Goal: Task Accomplishment & Management: Use online tool/utility

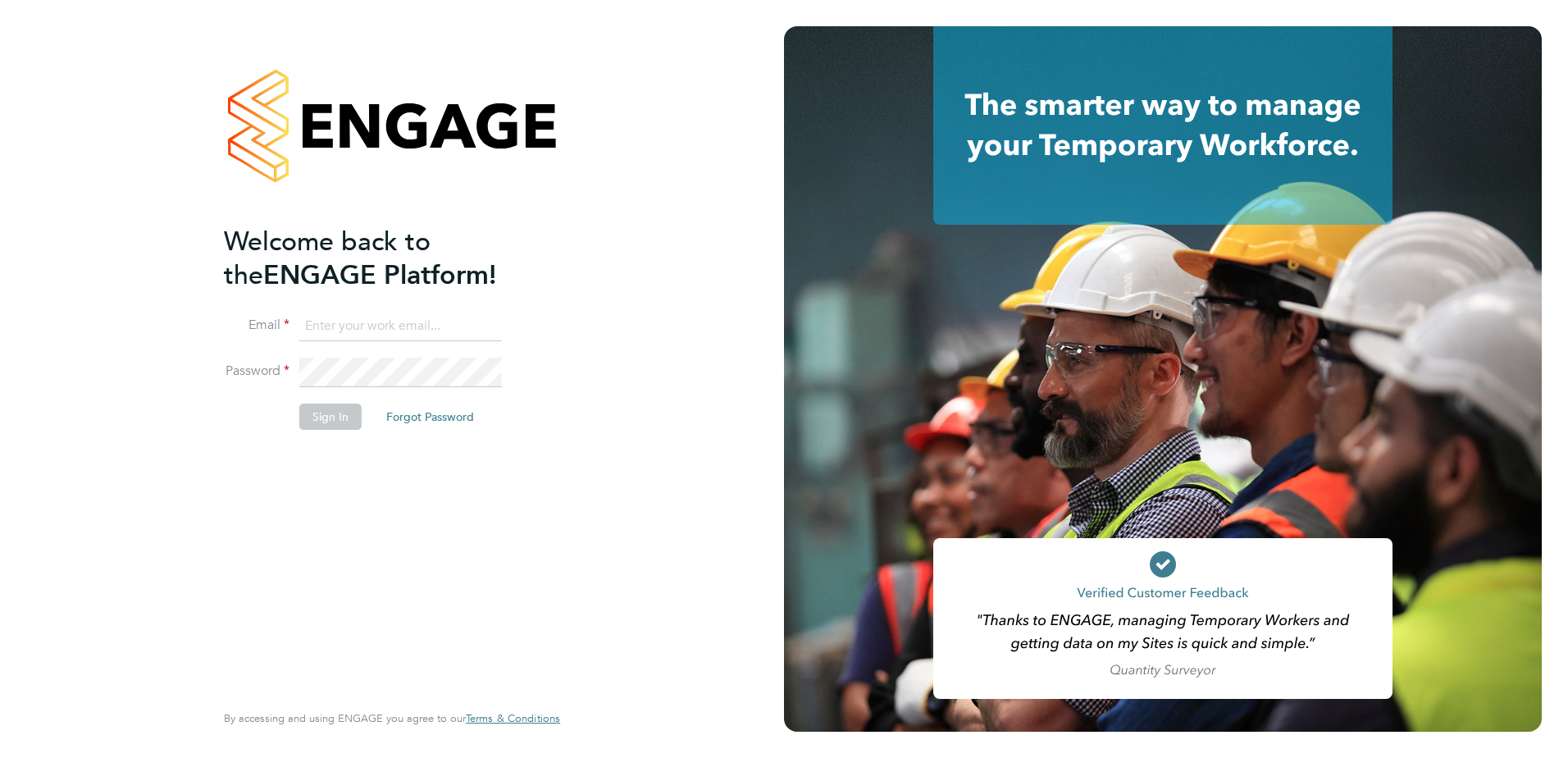
type input "Joy.Knifton@vistry.co.uk"
click at [305, 420] on button "Sign In" at bounding box center [330, 416] width 62 height 26
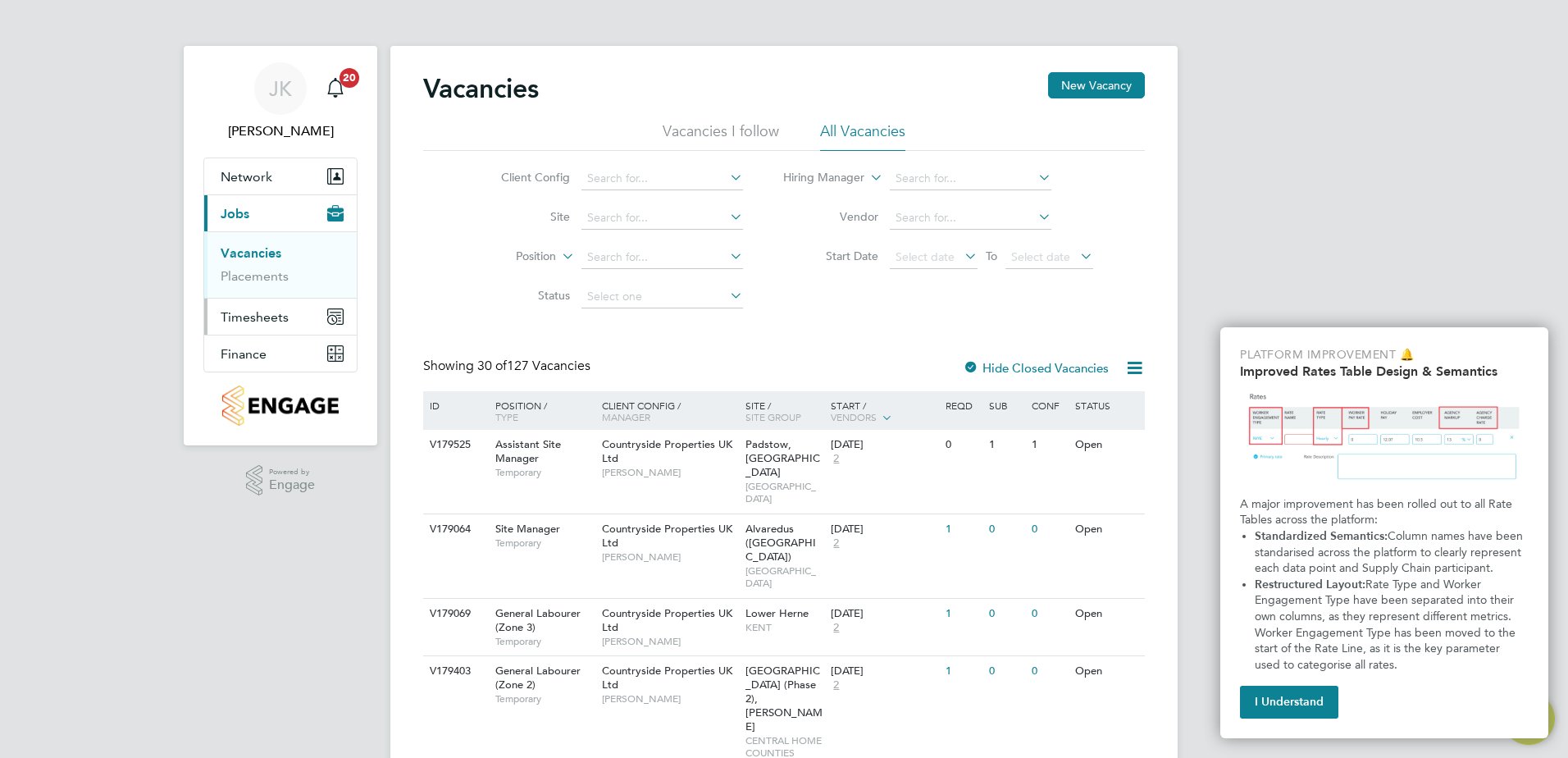
click at [275, 307] on button "Timesheets" at bounding box center [281, 316] width 153 height 36
click at [282, 351] on button "Finance" at bounding box center [281, 353] width 153 height 36
click at [282, 324] on link "Invoices & Credit Notes" at bounding box center [272, 335] width 102 height 32
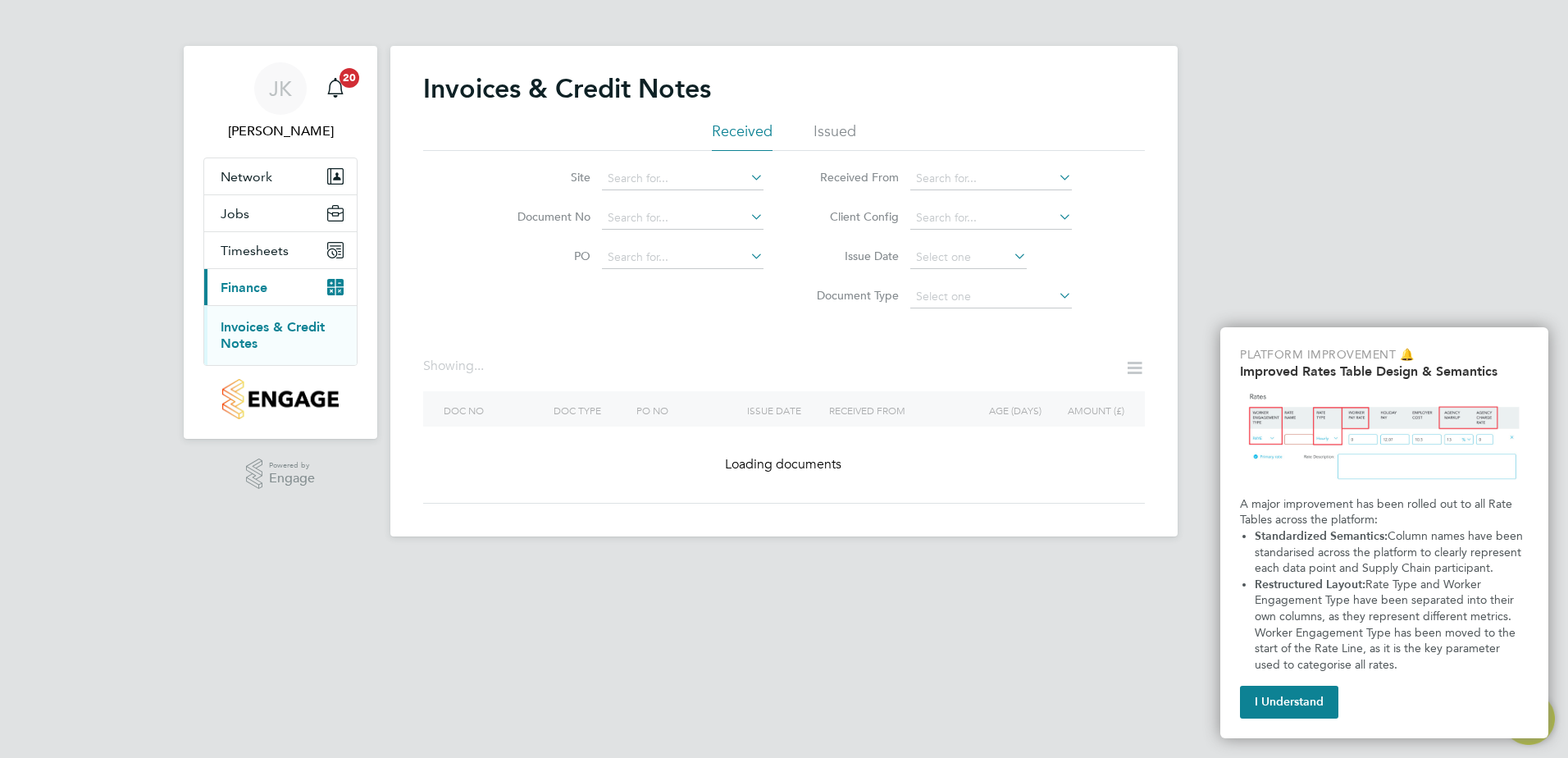
click at [836, 128] on li "Issued" at bounding box center [835, 136] width 43 height 29
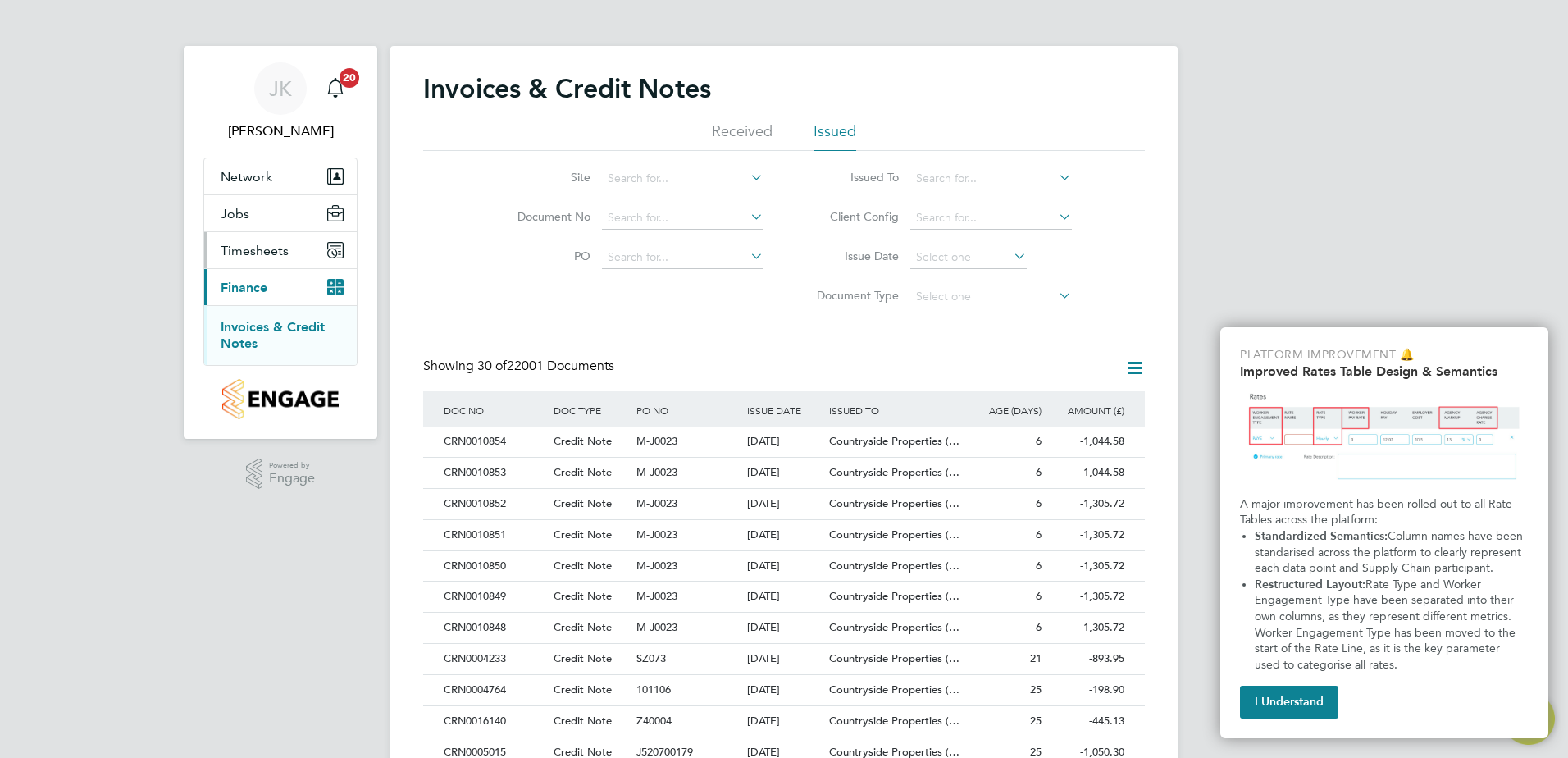
click at [270, 251] on span "Timesheets" at bounding box center [254, 251] width 68 height 16
click at [277, 286] on link "Timesheets" at bounding box center [254, 290] width 68 height 16
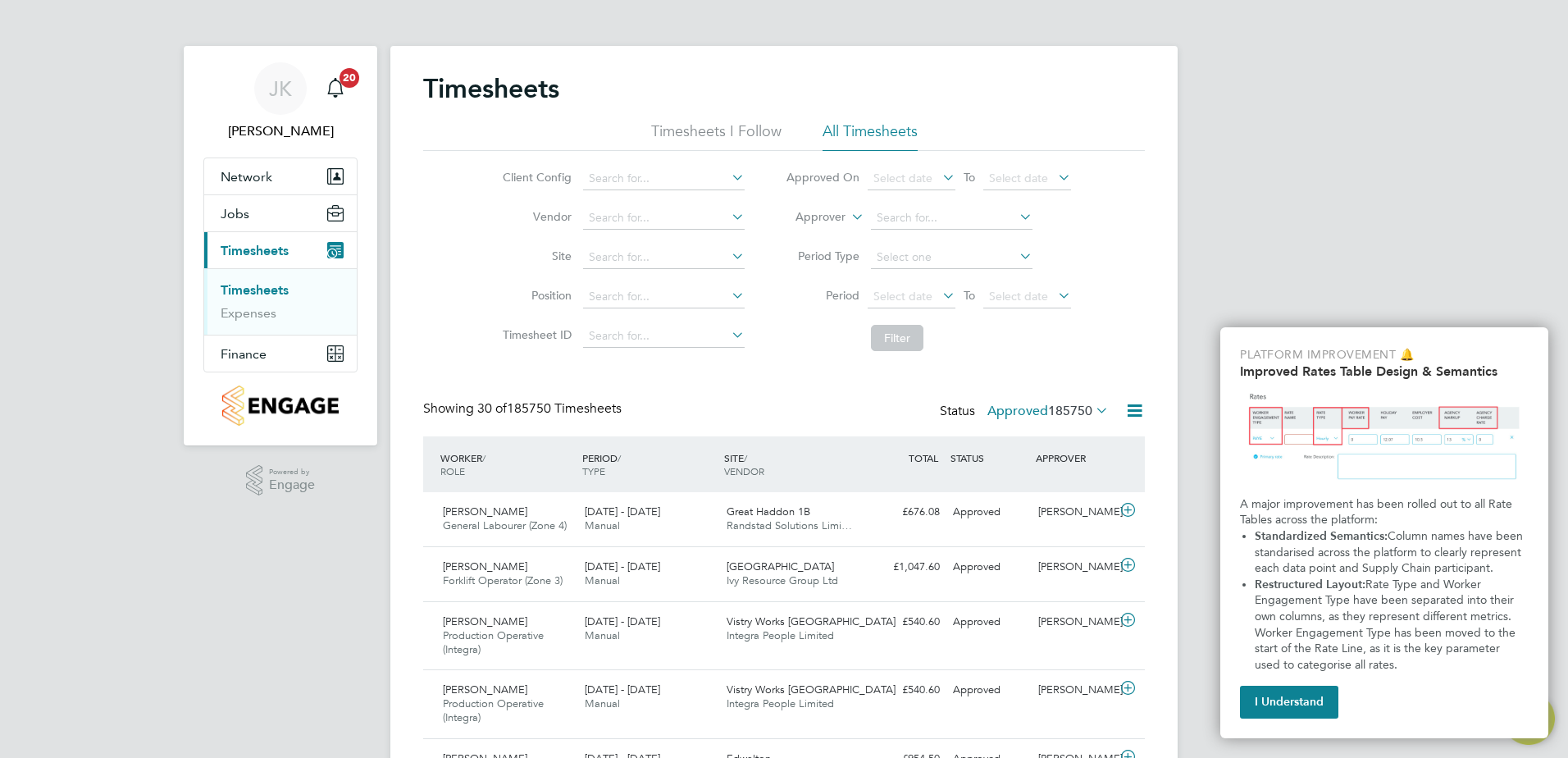
click at [728, 219] on icon at bounding box center [728, 216] width 0 height 23
click at [670, 239] on li "Ran dstad Solutions Limited" at bounding box center [663, 240] width 163 height 22
type input "Randstad Solutions Limited"
click at [728, 254] on icon at bounding box center [728, 256] width 0 height 23
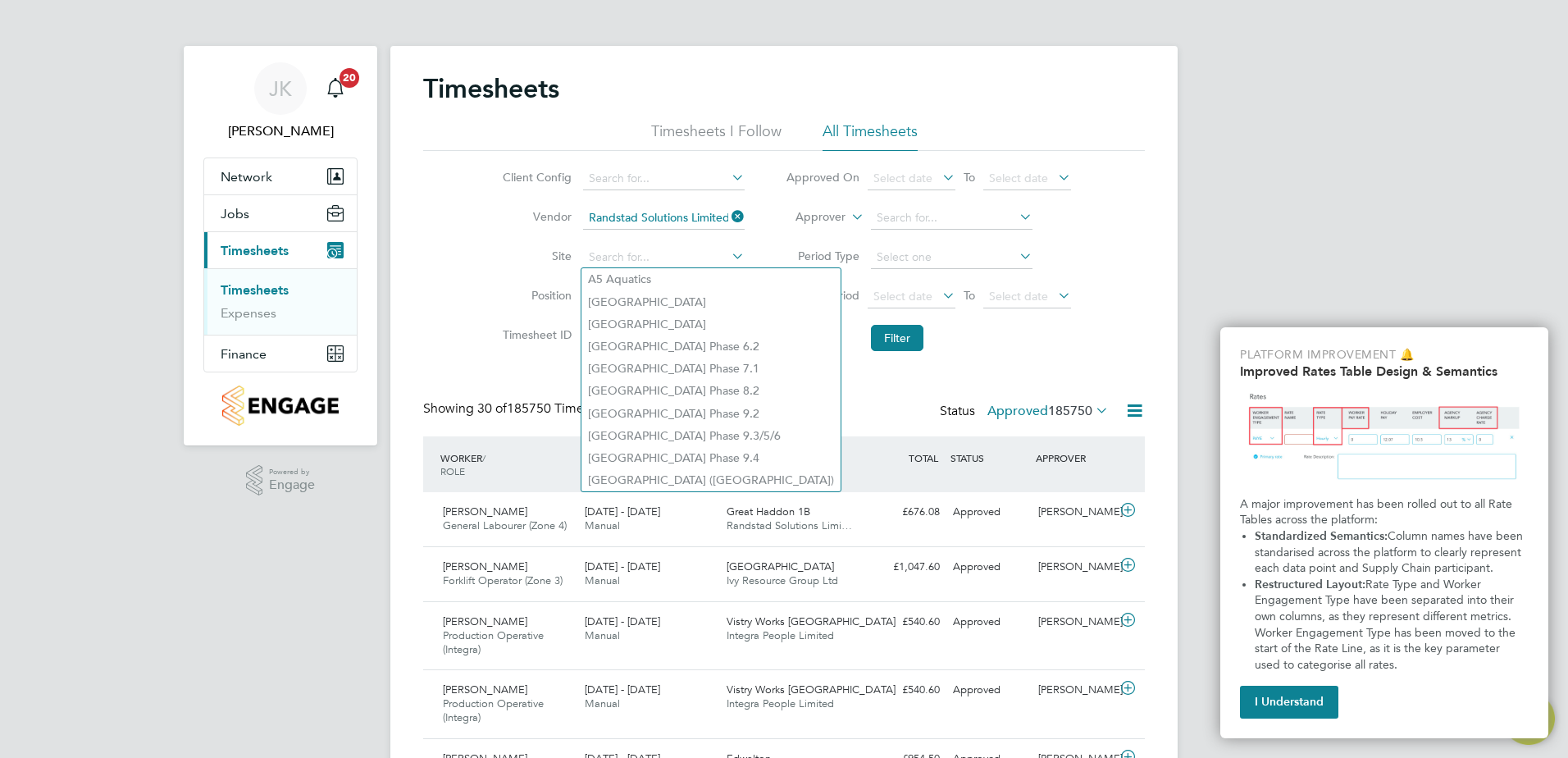
type input "c"
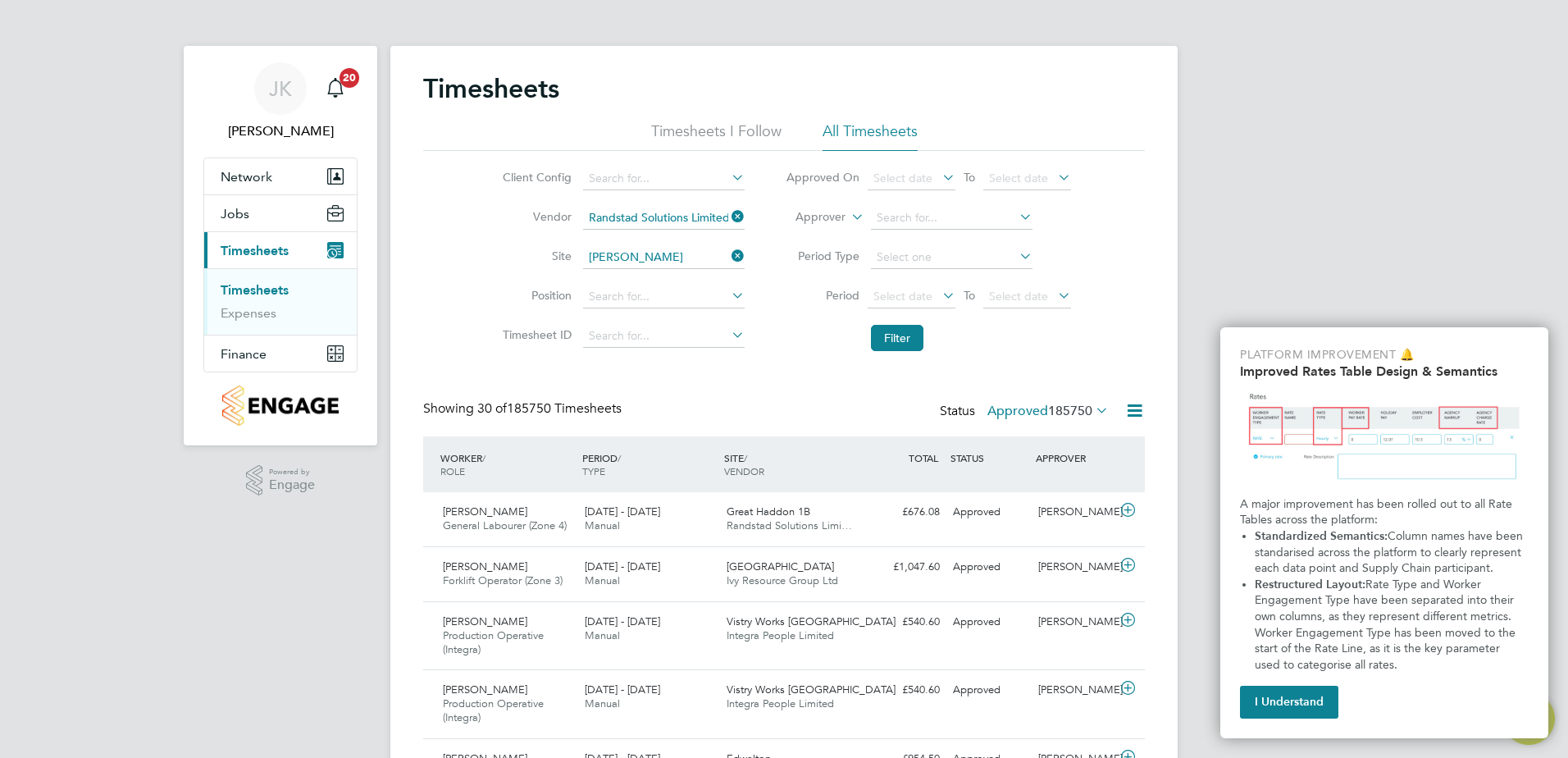
click at [657, 320] on li "Vistry Works [GEOGRAPHIC_DATA]" at bounding box center [681, 322] width 199 height 21
type input "Vistry Works [GEOGRAPHIC_DATA]"
click at [897, 334] on button "Filter" at bounding box center [897, 337] width 53 height 26
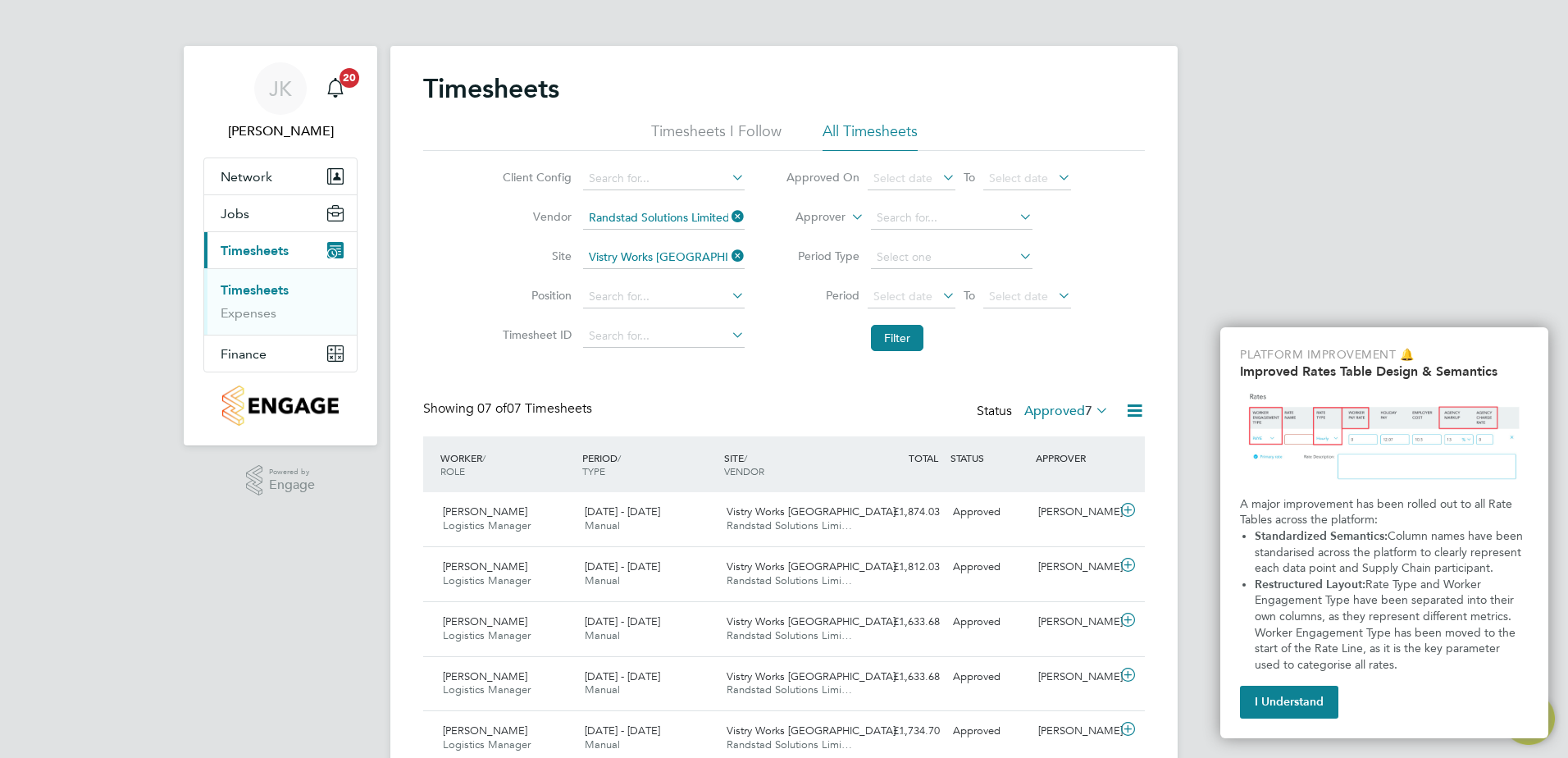
click at [728, 216] on icon at bounding box center [728, 216] width 0 height 23
click at [728, 212] on icon at bounding box center [728, 216] width 0 height 23
click at [712, 235] on li "Fron tline Recruitment Leicester Limited" at bounding box center [691, 241] width 219 height 22
type input "Frontline Recruitment Leicester Limited"
click at [728, 294] on icon at bounding box center [728, 295] width 0 height 23
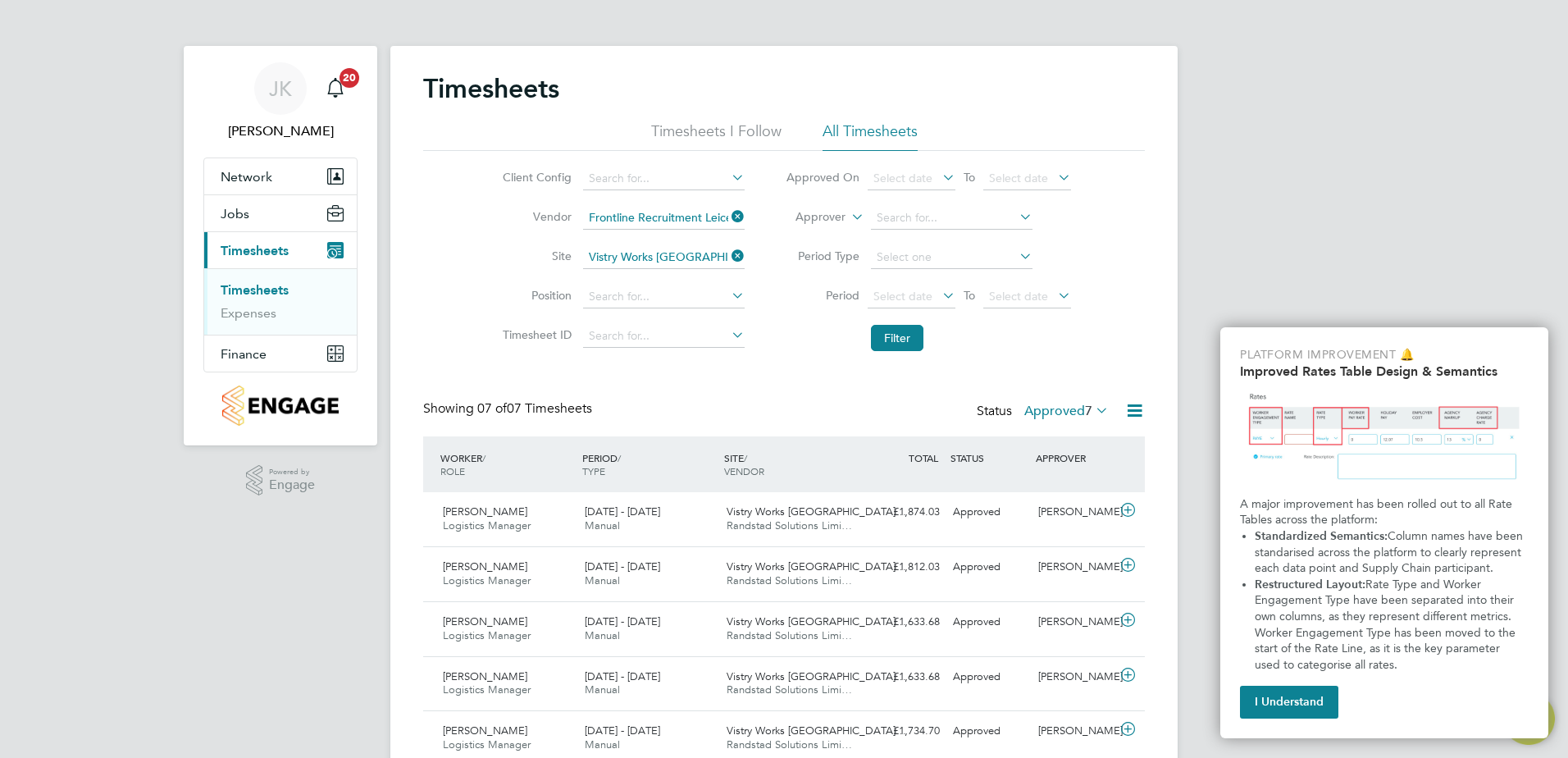
click at [728, 178] on icon at bounding box center [728, 177] width 0 height 23
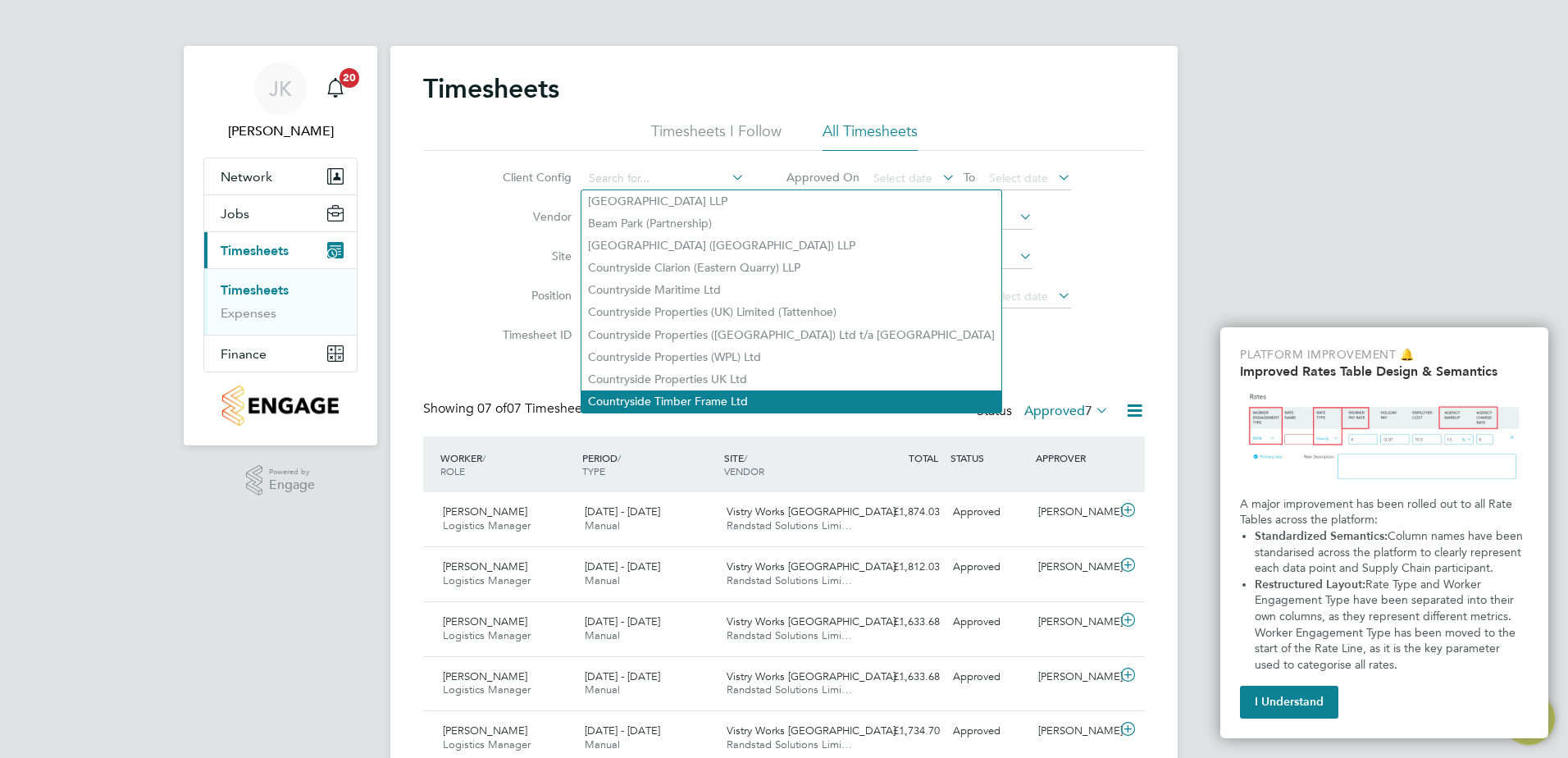
click at [719, 396] on li "Countryside Timber Frame Ltd" at bounding box center [791, 402] width 420 height 22
type input "Countryside Timber Frame Ltd"
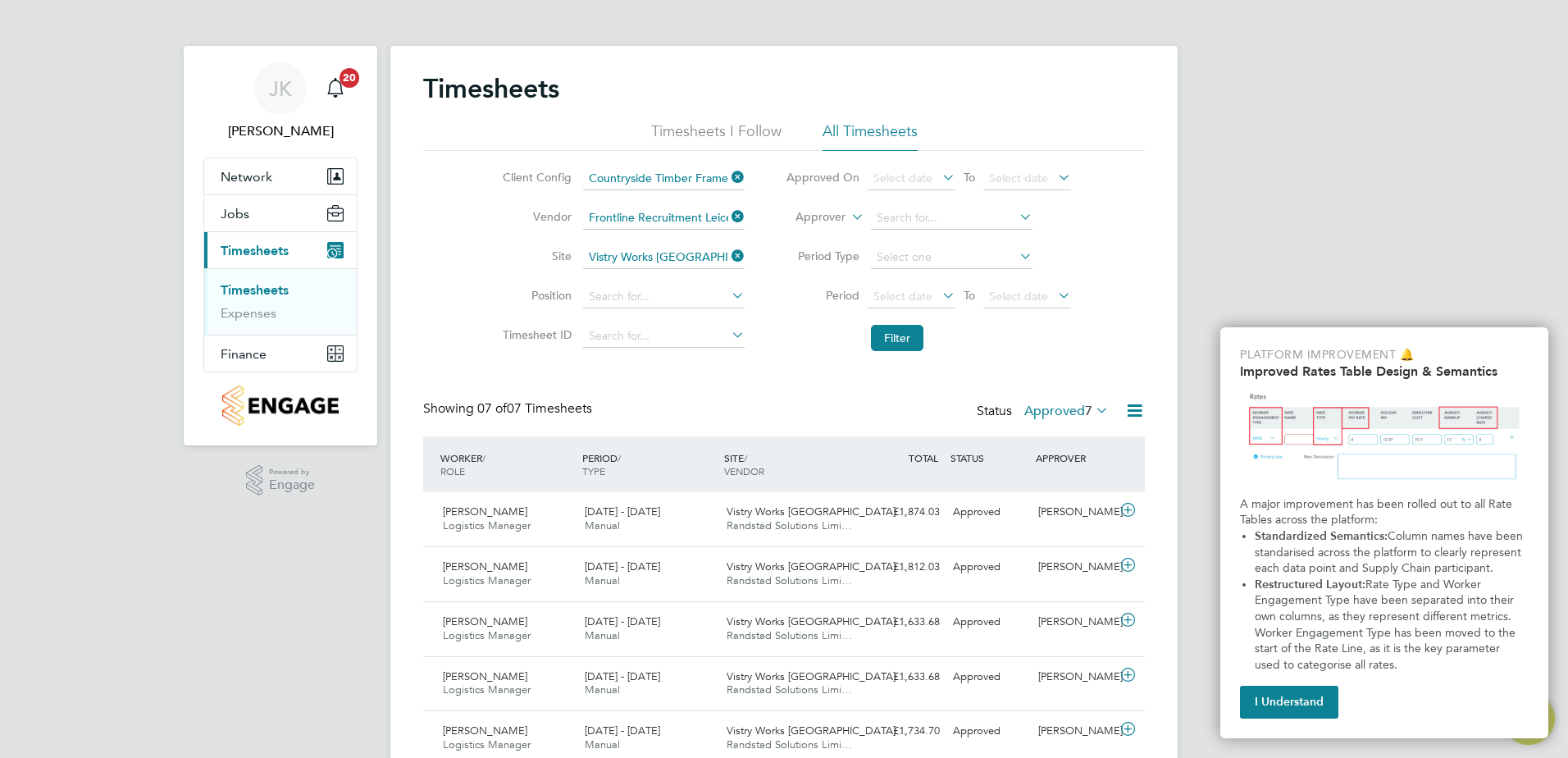
click at [728, 296] on icon at bounding box center [728, 295] width 0 height 23
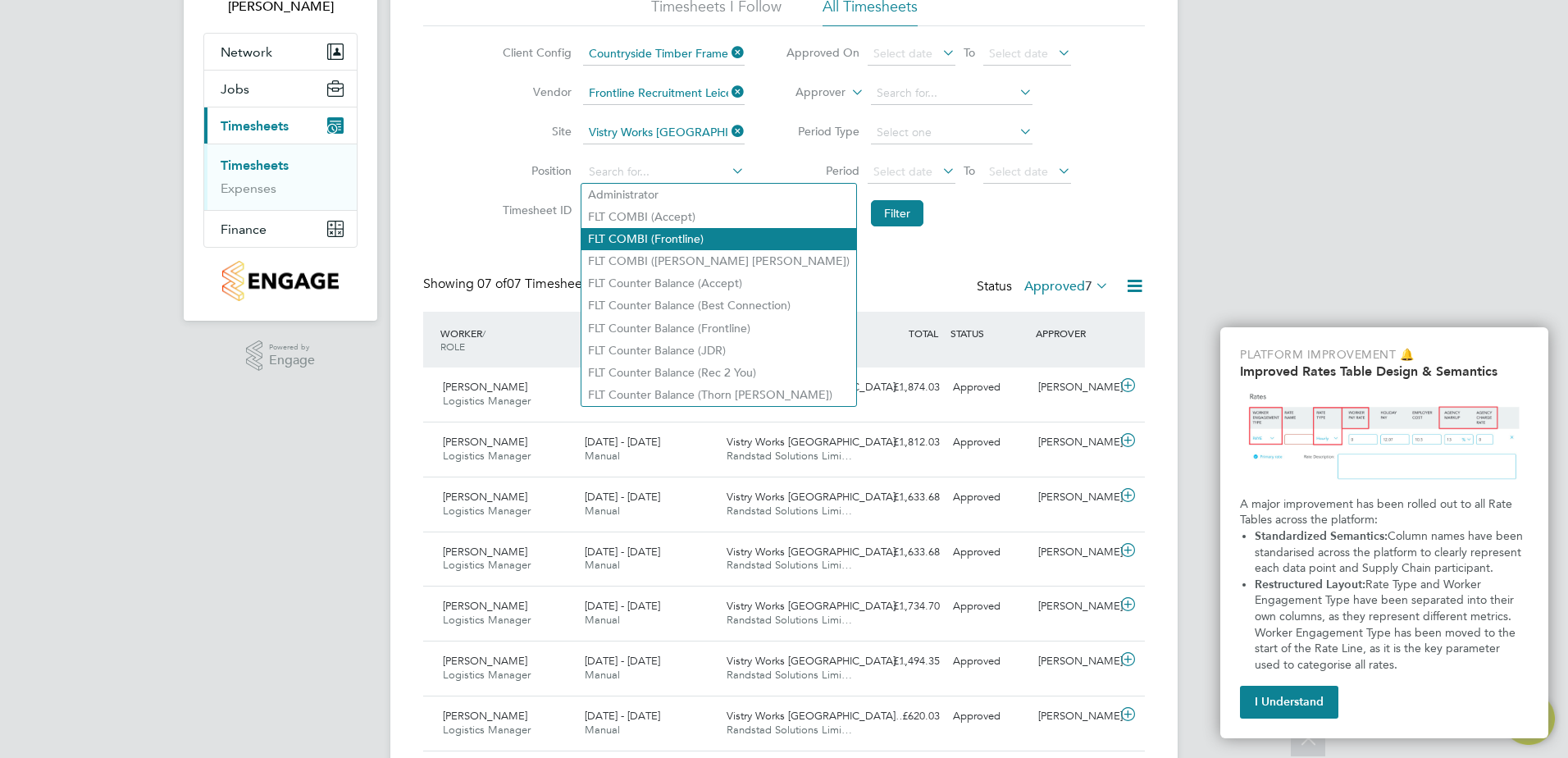
scroll to position [95, 0]
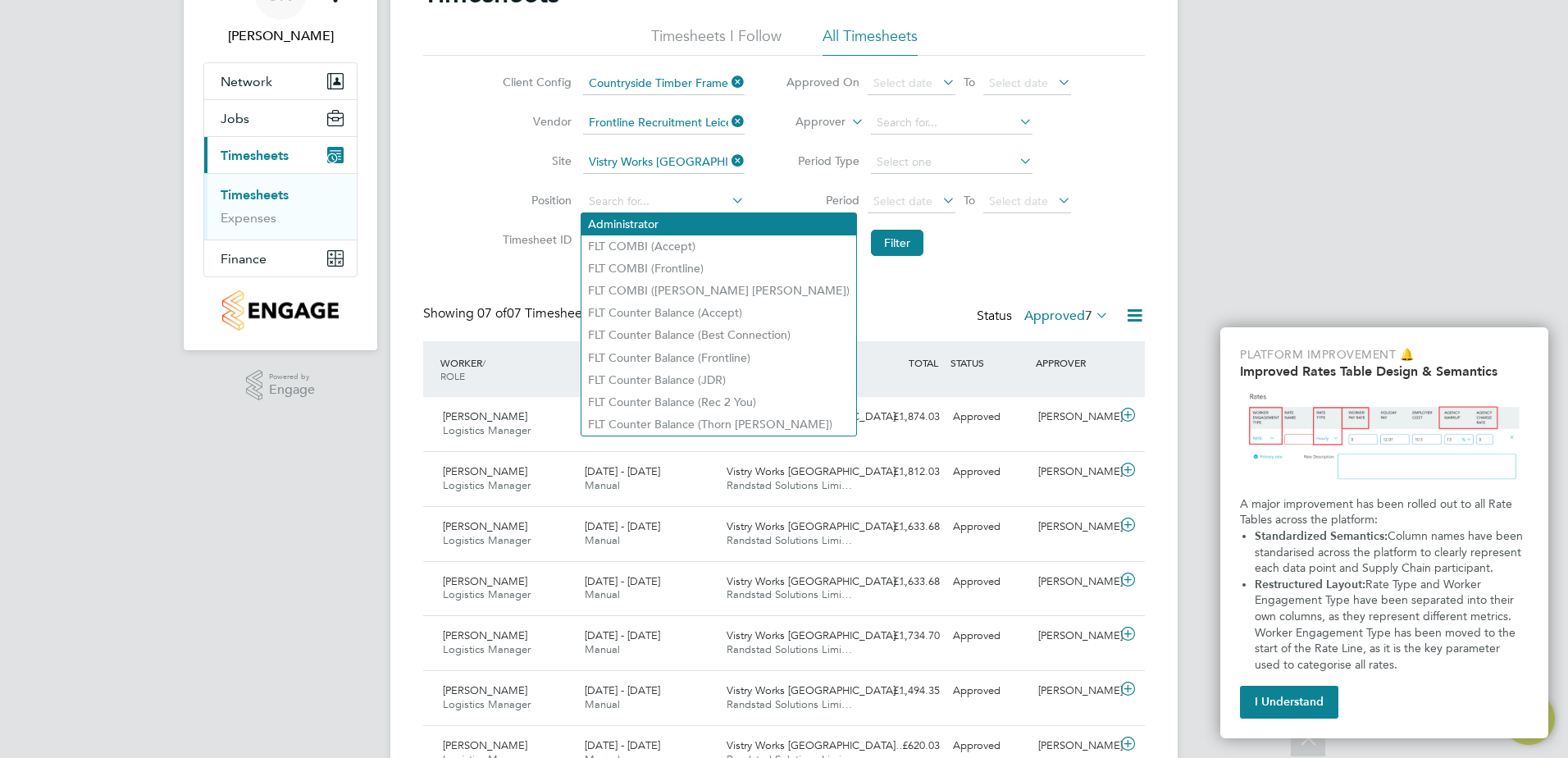
click at [644, 226] on li "Administrator" at bounding box center [719, 224] width 275 height 22
type input "Administrator"
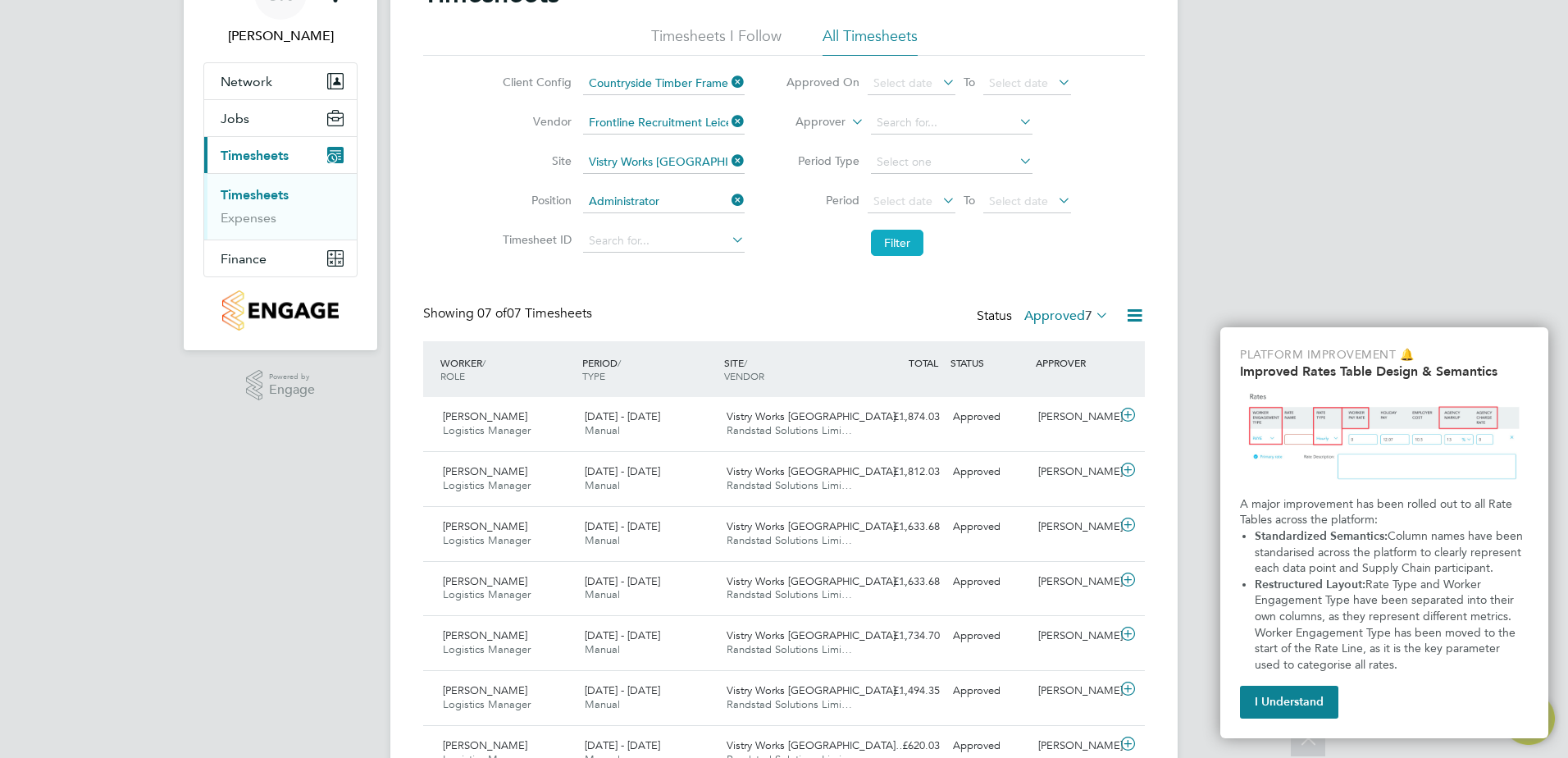
click at [903, 244] on button "Filter" at bounding box center [897, 242] width 53 height 26
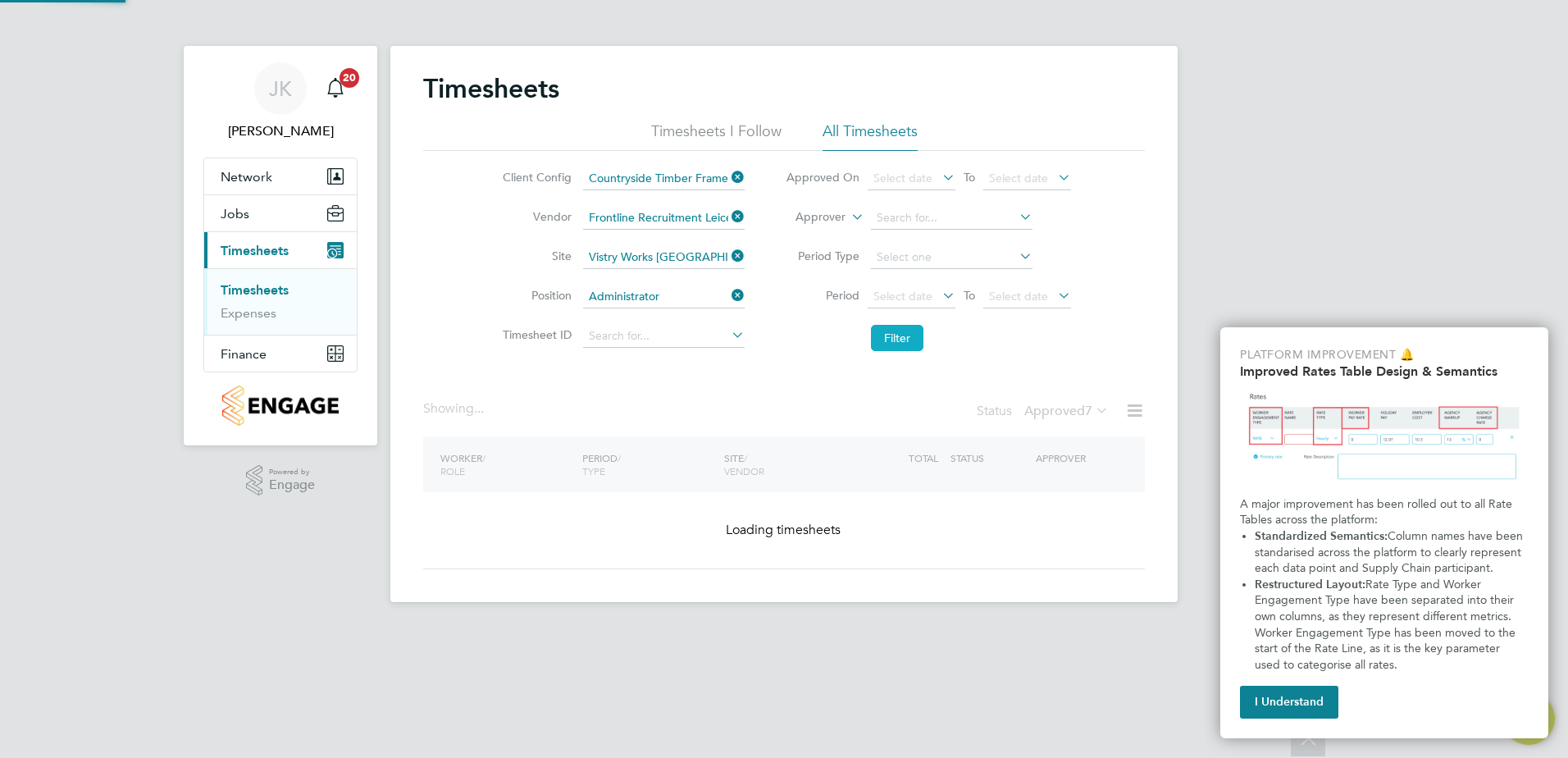
scroll to position [0, 0]
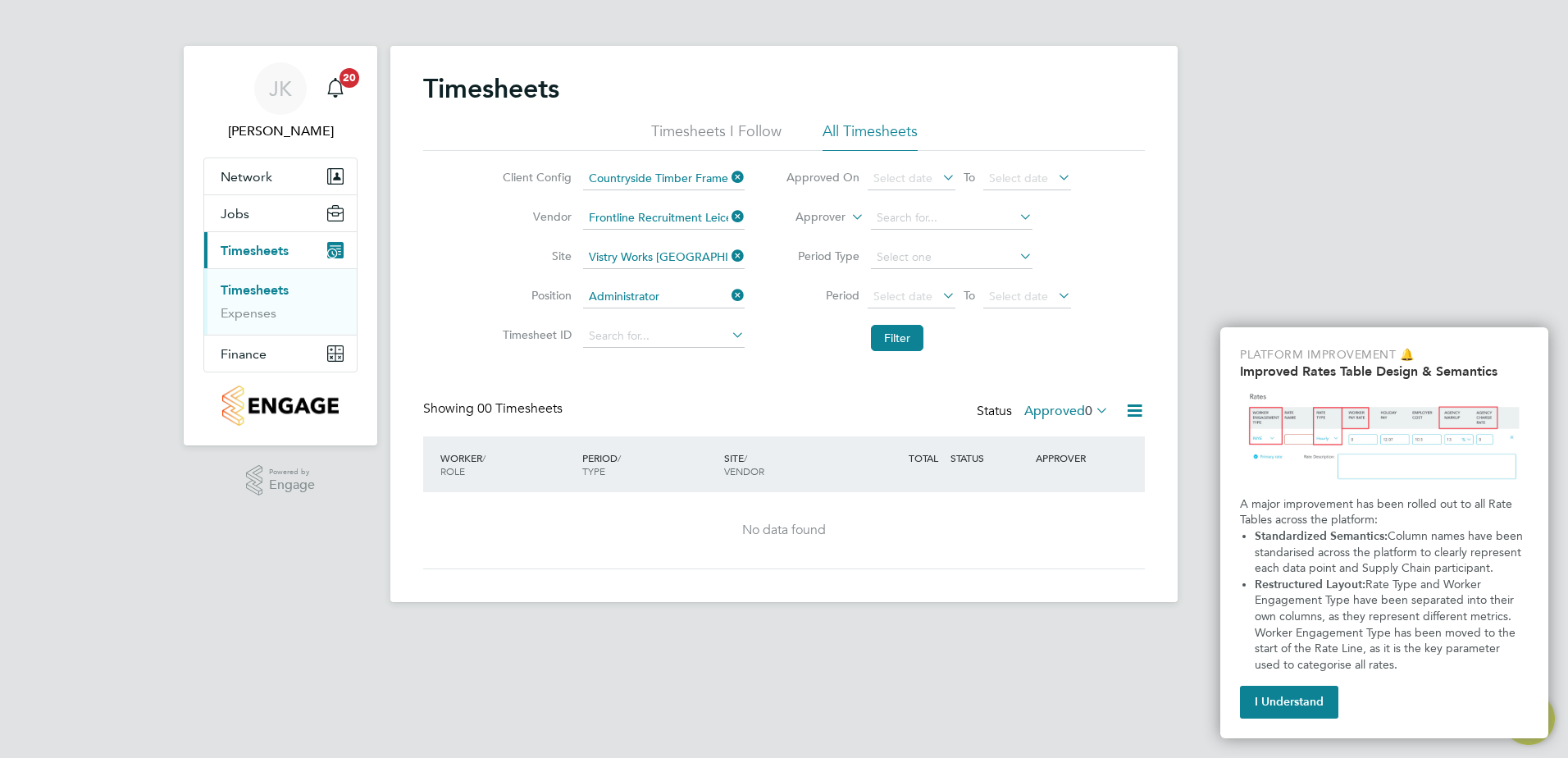
click at [728, 296] on icon at bounding box center [728, 295] width 0 height 23
click at [915, 334] on button "Filter" at bounding box center [897, 337] width 53 height 26
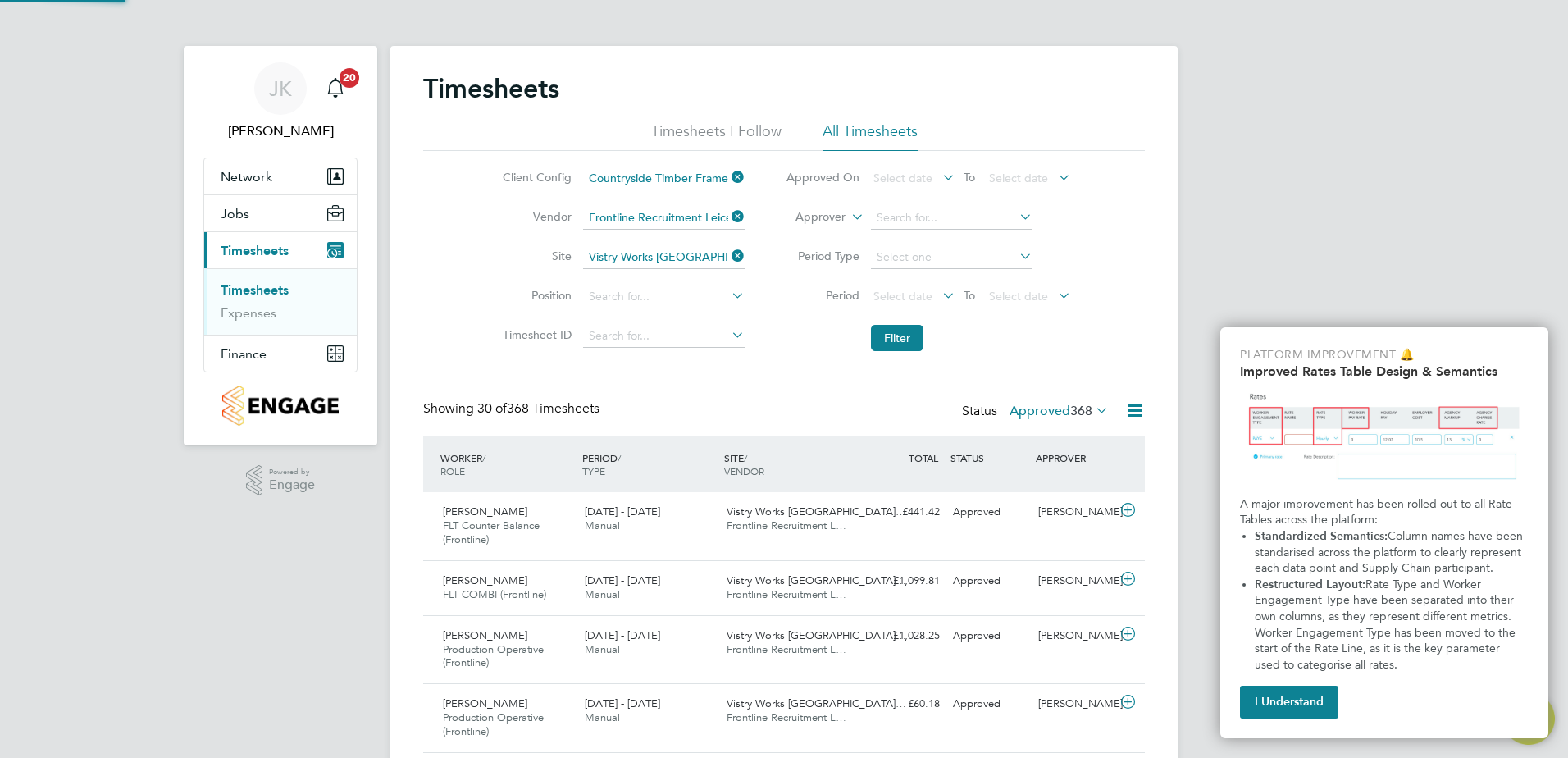
scroll to position [55, 142]
